Goal: Communication & Community: Answer question/provide support

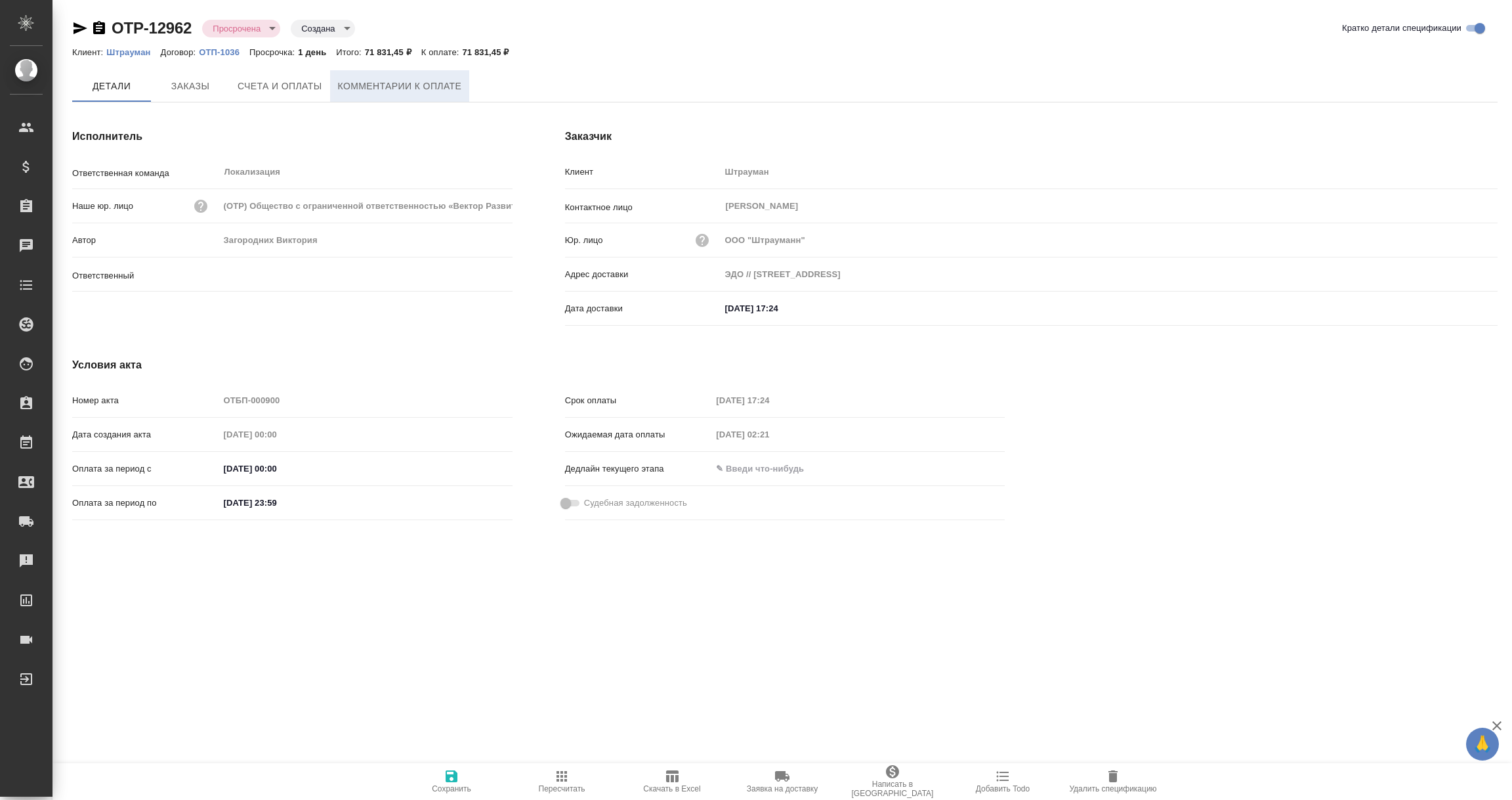
type input "Загородних Виктория"
click at [427, 80] on span "Комментарии к оплате" at bounding box center [399, 85] width 124 height 16
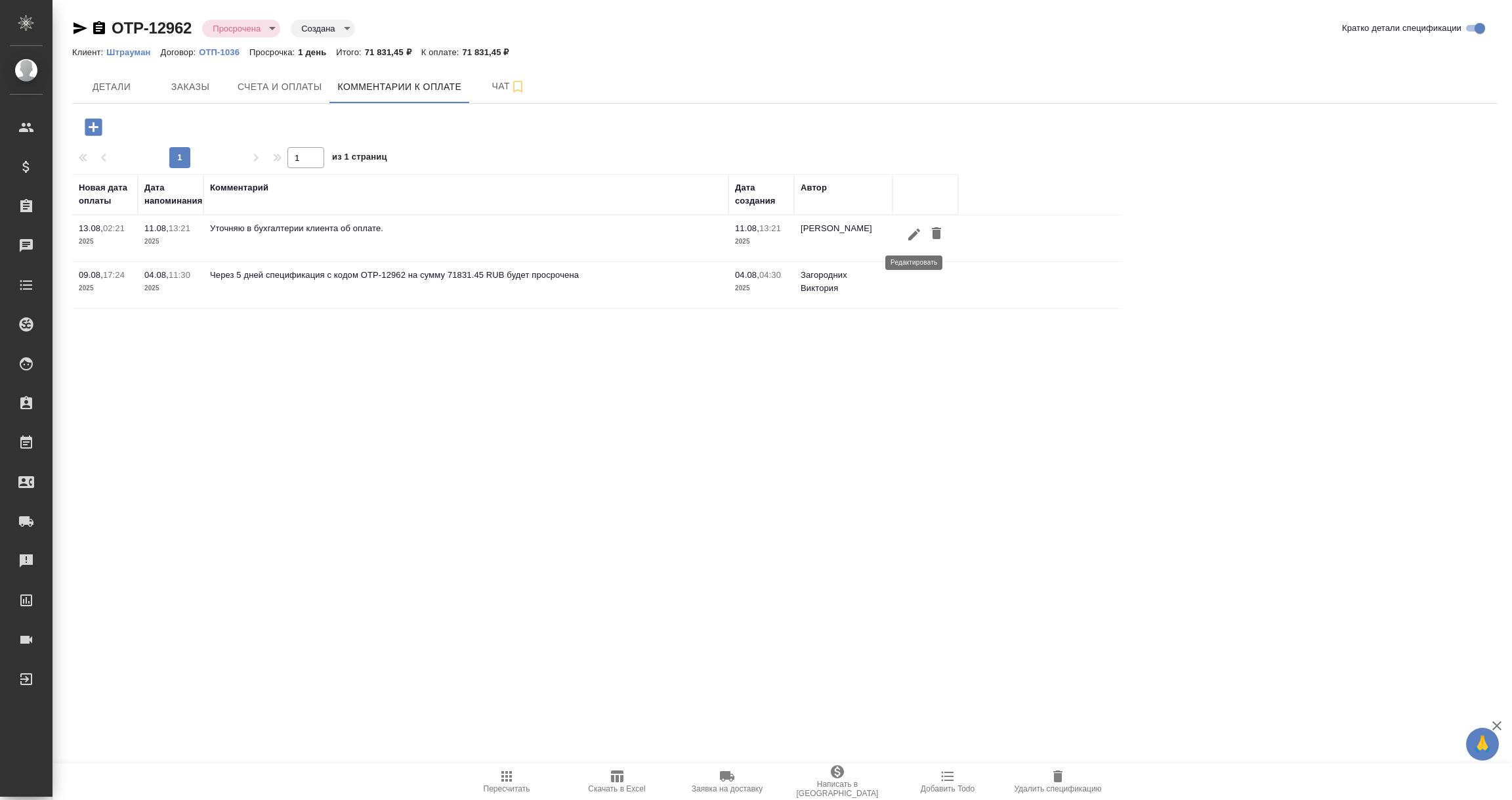
click at [911, 237] on icon "button" at bounding box center [914, 233] width 12 height 12
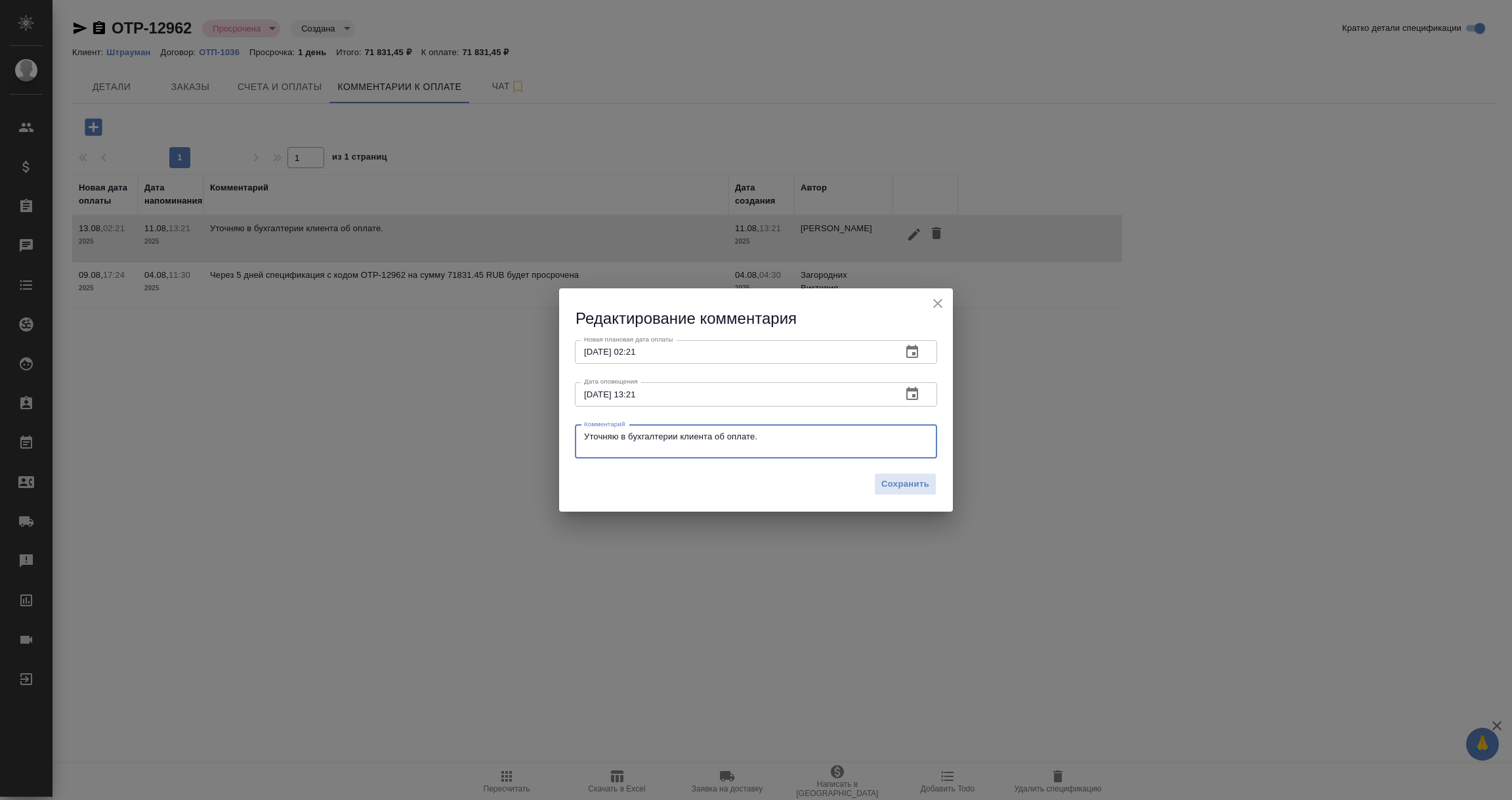
drag, startPoint x: 792, startPoint y: 442, endPoint x: 505, endPoint y: 432, distance: 287.2
click at [506, 432] on div "Редактирование комментария Новая плановая дата оплаты [DATE] 02:21 Новая планов…" at bounding box center [756, 400] width 1512 height 800
paste textarea "[PERSON_NAME], добрый день, направила в оплату. Best regards, Kseniia Potseluev…"
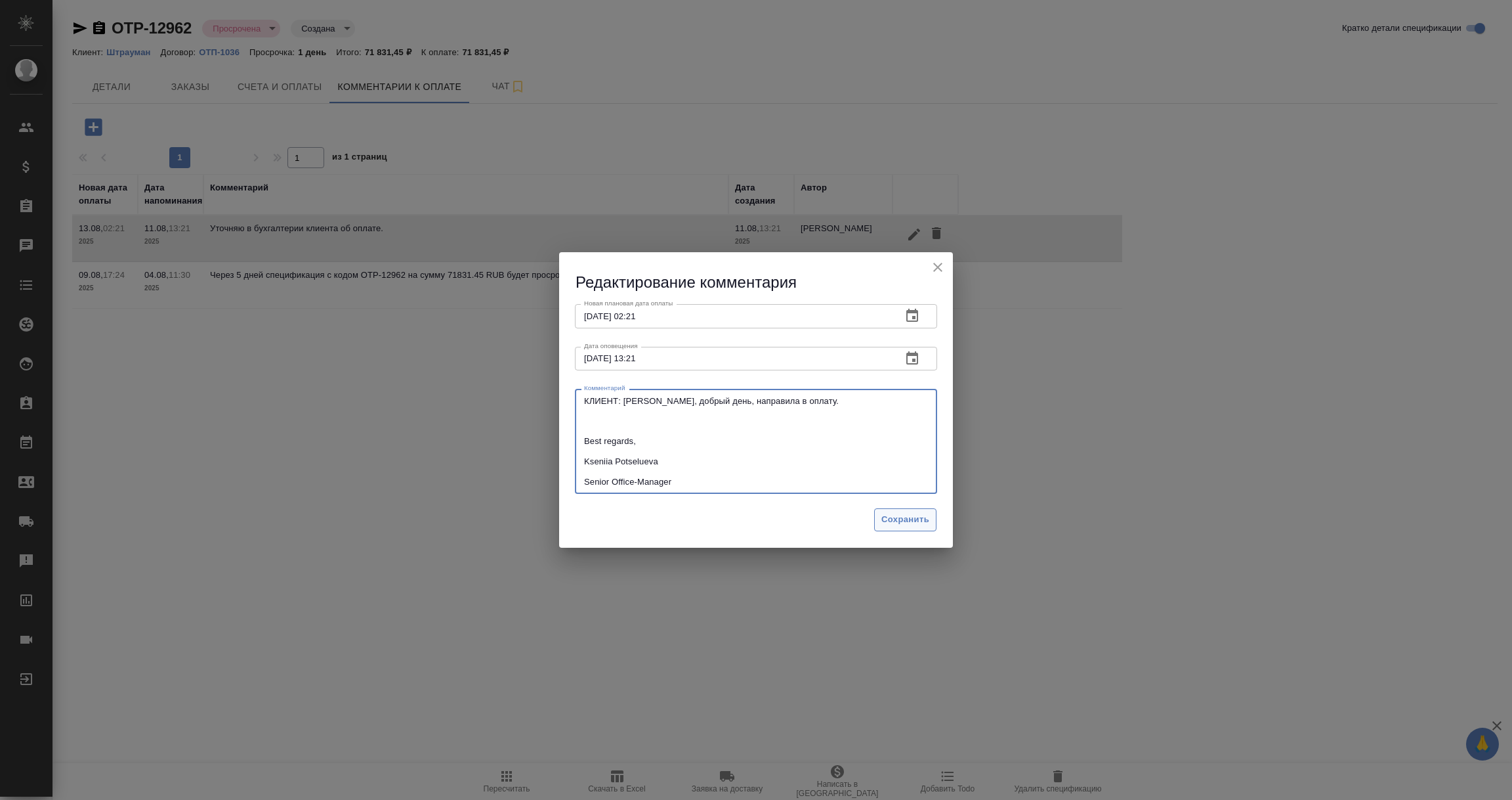
type textarea "КЛИЕНТ: [PERSON_NAME], добрый день, направила в оплату. Best regards, Kseniia P…"
click at [889, 510] on button "Сохранить" at bounding box center [905, 520] width 62 height 23
